Goal: Task Accomplishment & Management: Manage account settings

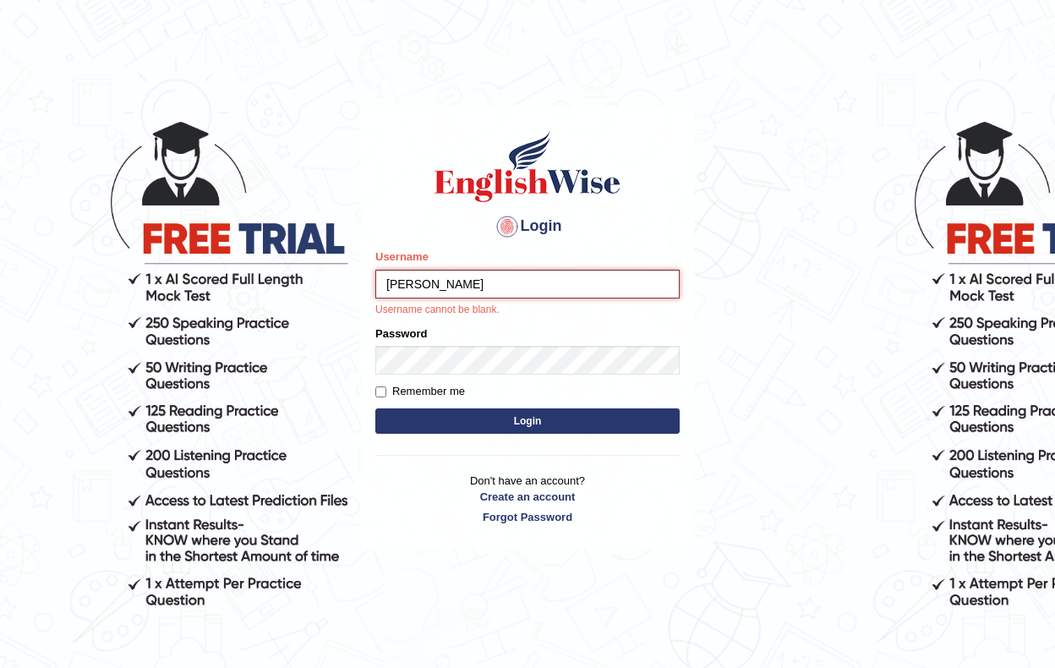
click at [659, 280] on input "daksh" at bounding box center [527, 284] width 304 height 29
type input "daksh"
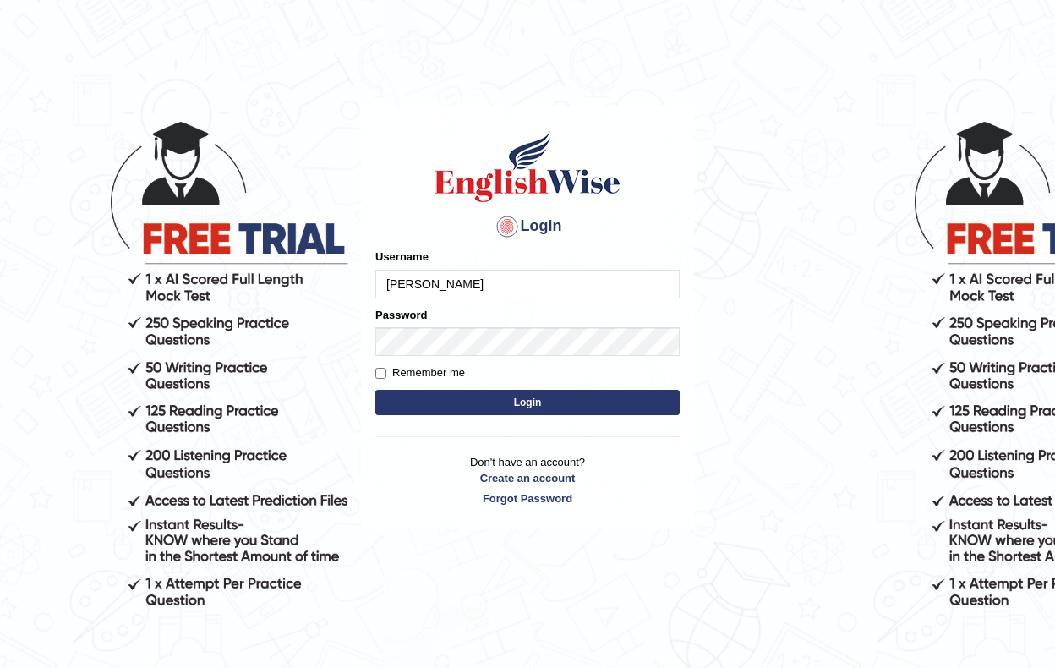
type input "[PERSON_NAME]"
type input "_"
type input "Daksh_599"
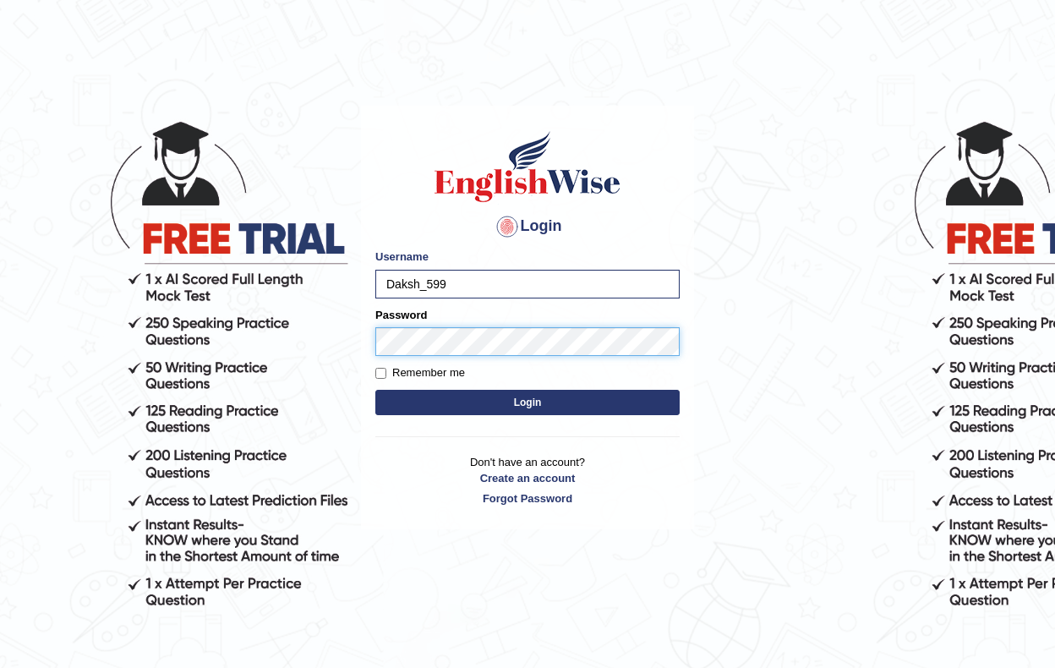
click at [528, 402] on button "Login" at bounding box center [527, 402] width 304 height 25
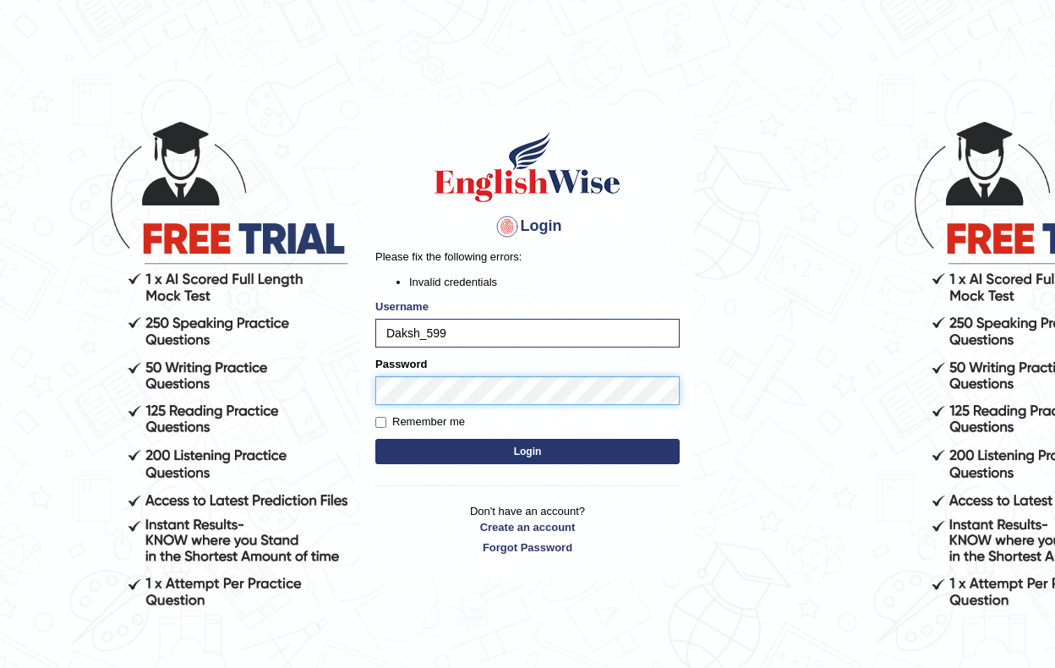
click at [528, 451] on button "Login" at bounding box center [527, 451] width 304 height 25
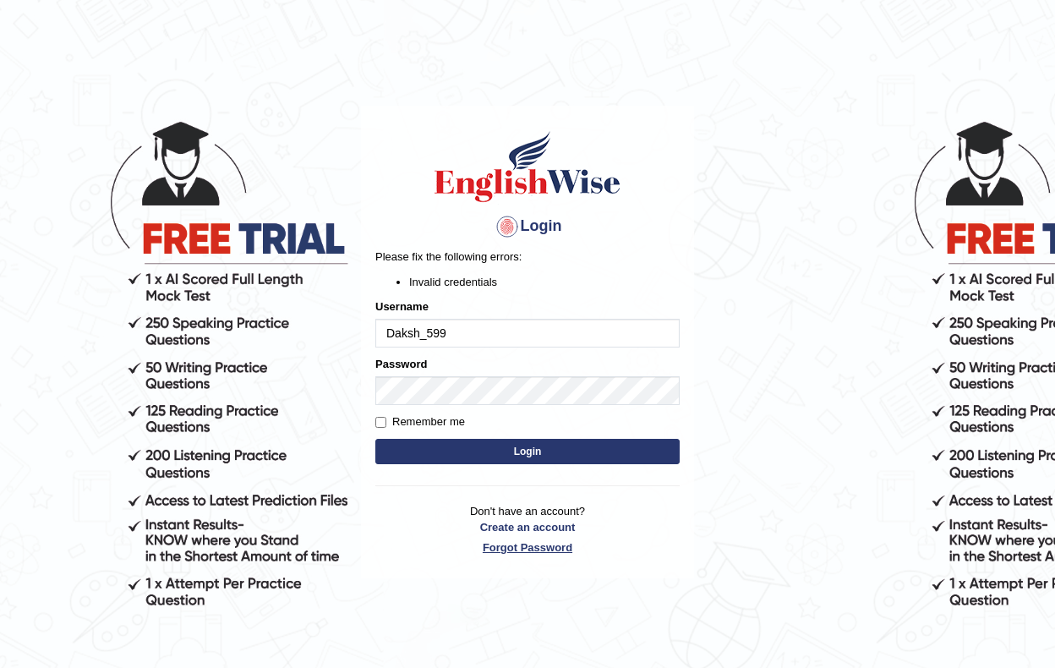
click at [539, 550] on link "Forgot Password" at bounding box center [527, 547] width 304 height 16
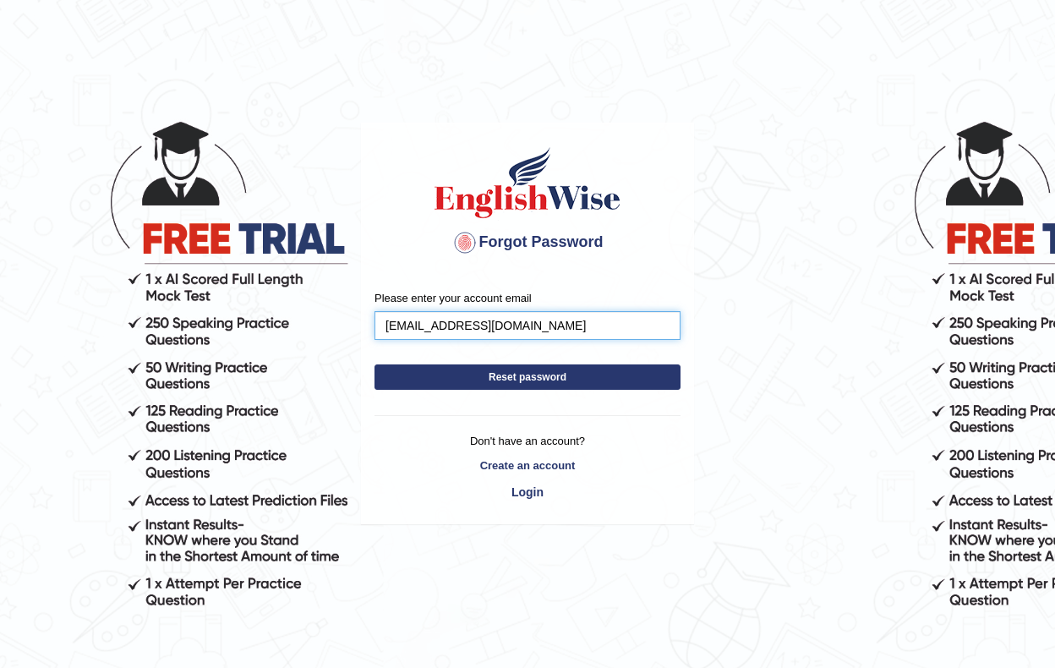
type input "[EMAIL_ADDRESS][DOMAIN_NAME]"
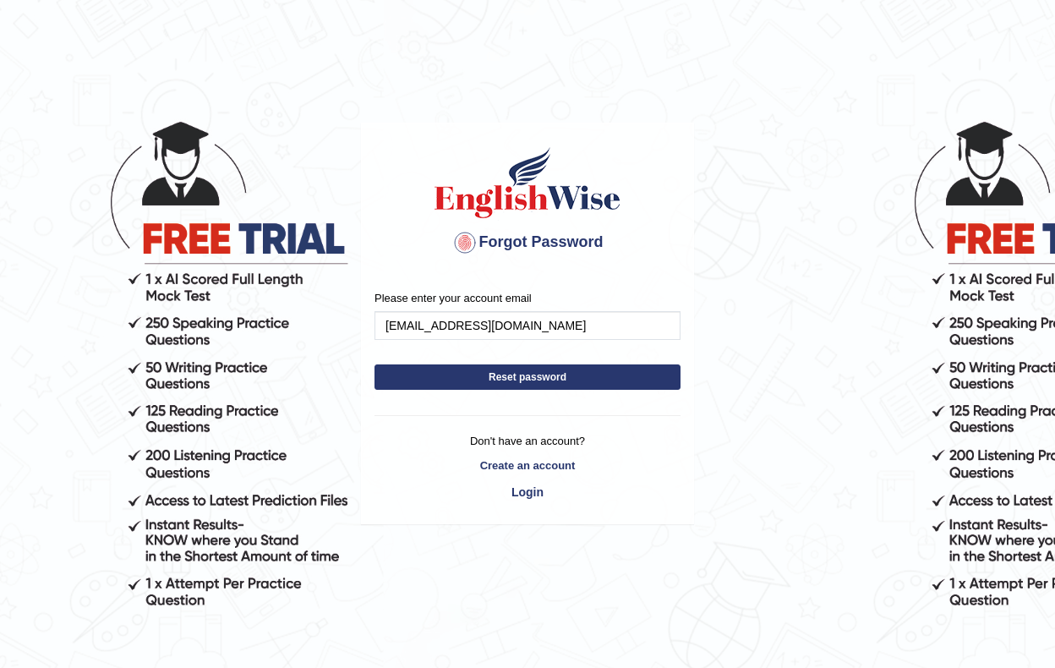
click at [552, 380] on button "Reset password" at bounding box center [528, 376] width 306 height 25
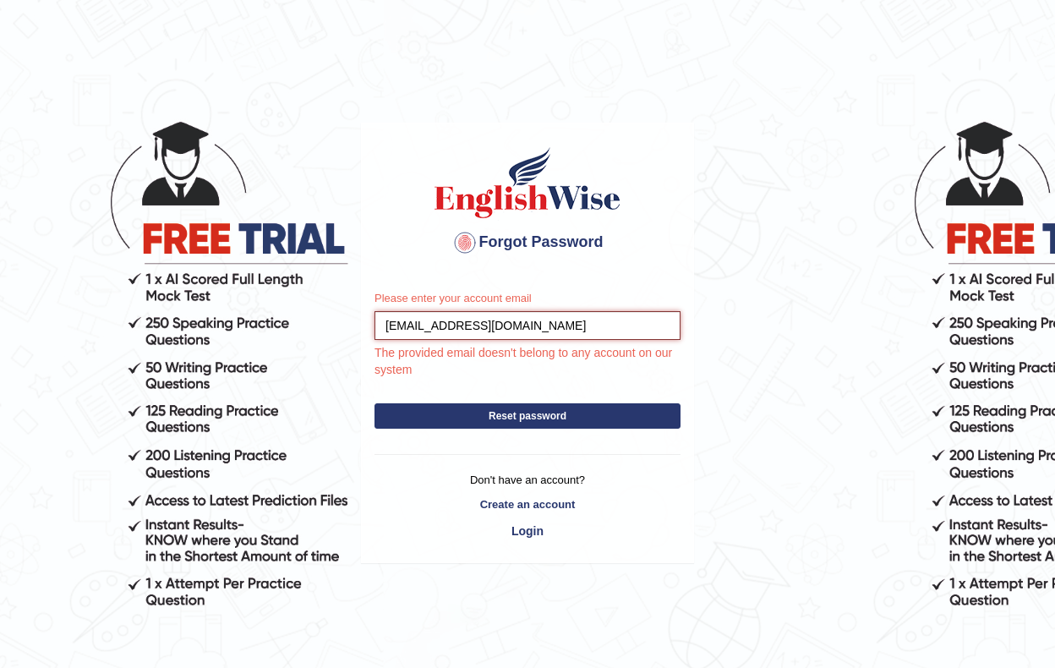
drag, startPoint x: 522, startPoint y: 324, endPoint x: 363, endPoint y: 345, distance: 160.3
type input "D"
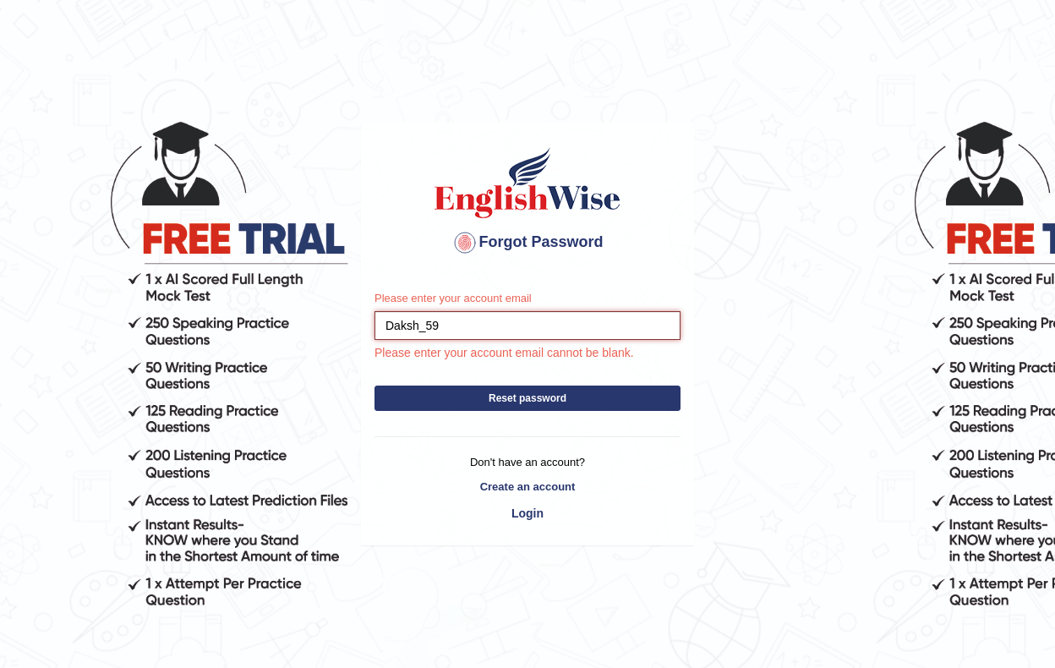
type input "Daksh_599"
click at [522, 512] on link "Login" at bounding box center [528, 513] width 306 height 29
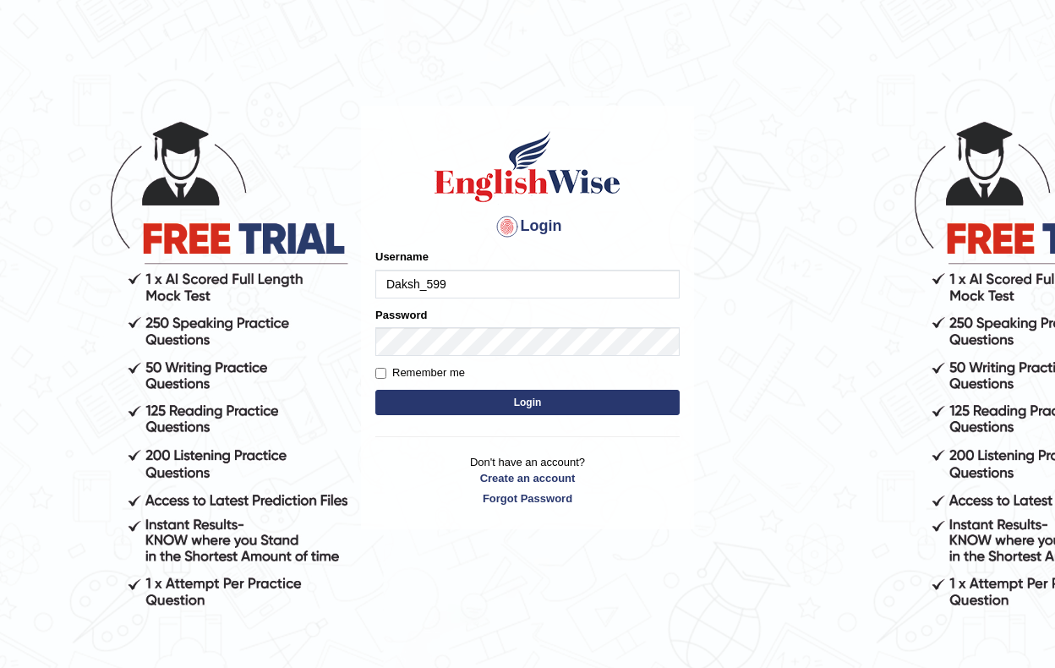
type input "Daksh_599"
click at [524, 398] on button "Login" at bounding box center [527, 402] width 304 height 25
